Goal: Use online tool/utility

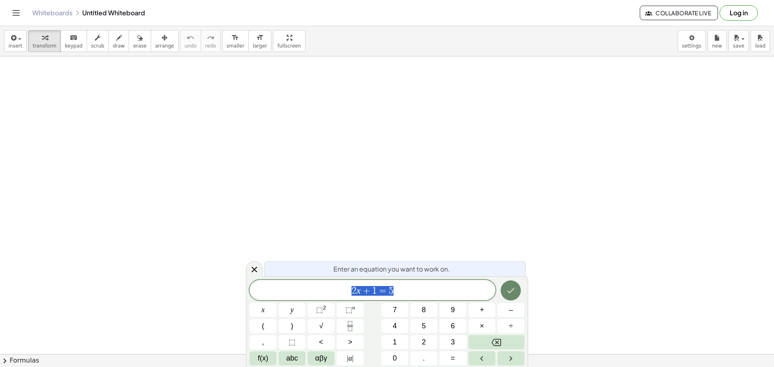
click at [513, 288] on icon "Done" at bounding box center [511, 291] width 10 height 10
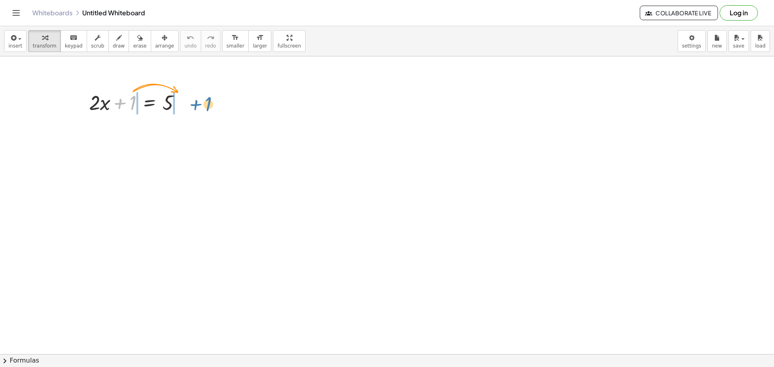
drag, startPoint x: 131, startPoint y: 104, endPoint x: 206, endPoint y: 105, distance: 75.4
click at [119, 129] on div at bounding box center [138, 129] width 158 height 27
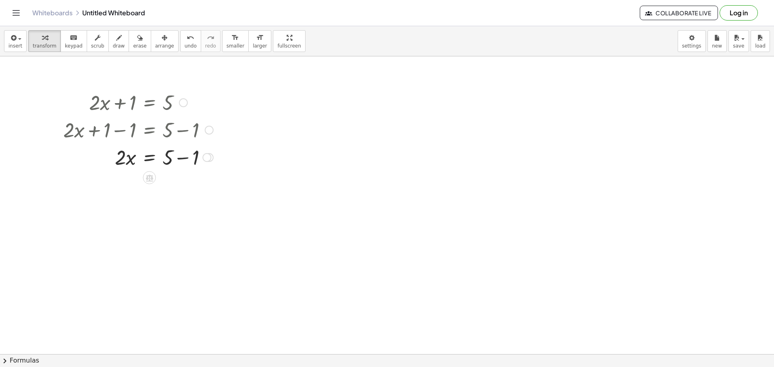
click at [187, 161] on div at bounding box center [138, 156] width 158 height 27
drag, startPoint x: 121, startPoint y: 188, endPoint x: 176, endPoint y: 211, distance: 59.9
click at [122, 219] on div at bounding box center [138, 218] width 158 height 40
click at [171, 257] on div at bounding box center [138, 258] width 158 height 40
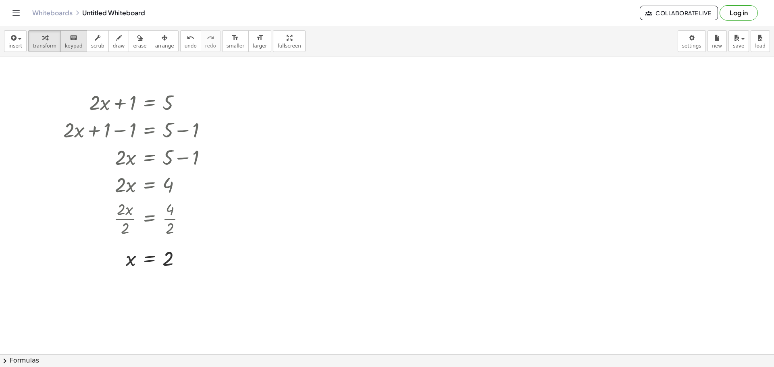
click at [69, 47] on span "keypad" at bounding box center [74, 46] width 18 height 6
click at [41, 363] on button "chevron_right Formulas" at bounding box center [387, 361] width 774 height 13
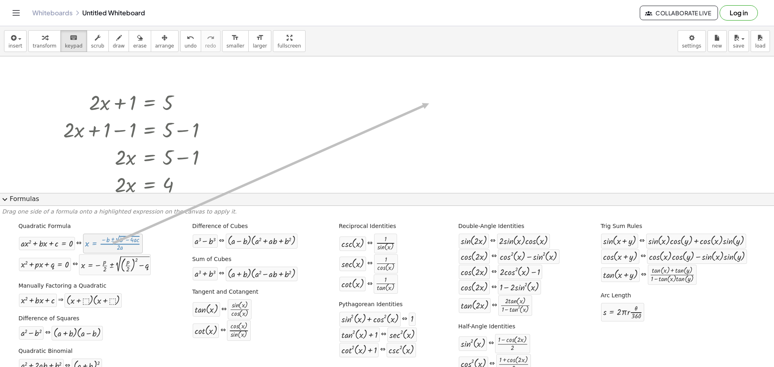
drag, startPoint x: 108, startPoint y: 246, endPoint x: 432, endPoint y: 103, distance: 353.8
drag, startPoint x: 127, startPoint y: 238, endPoint x: 380, endPoint y: 113, distance: 281.8
click at [107, 248] on div at bounding box center [113, 243] width 56 height 15
drag, startPoint x: 122, startPoint y: 248, endPoint x: 183, endPoint y: 185, distance: 87.6
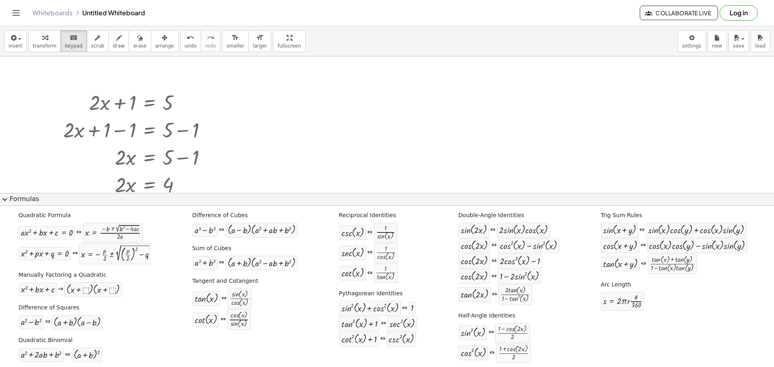
scroll to position [14, 0]
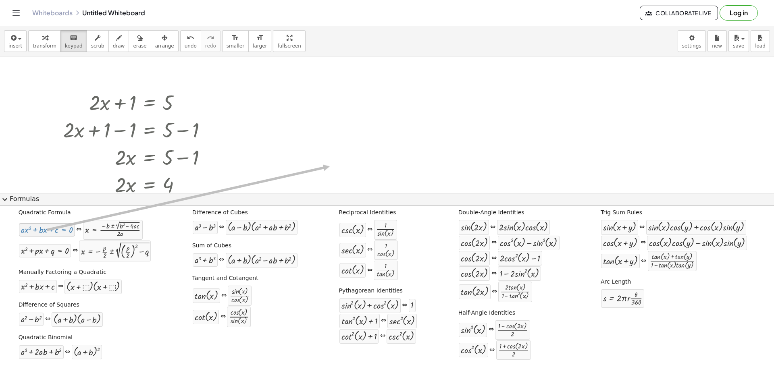
drag, startPoint x: 40, startPoint y: 232, endPoint x: 331, endPoint y: 165, distance: 298.6
click at [56, 236] on div "+ · a · x 2 + · b · x + c = 0" at bounding box center [47, 229] width 56 height 13
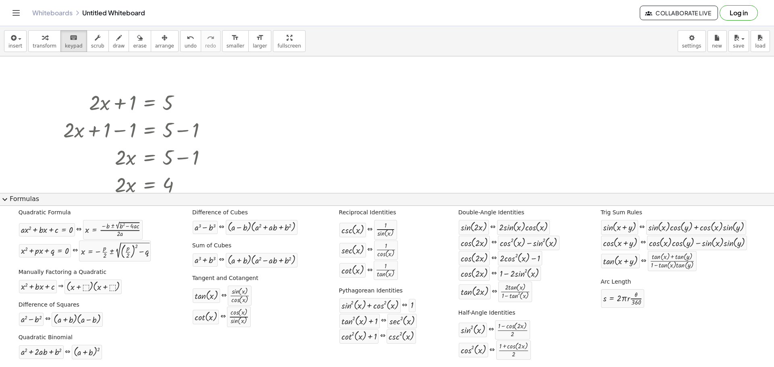
drag, startPoint x: 46, startPoint y: 231, endPoint x: 304, endPoint y: 113, distance: 283.9
